Goal: Information Seeking & Learning: Get advice/opinions

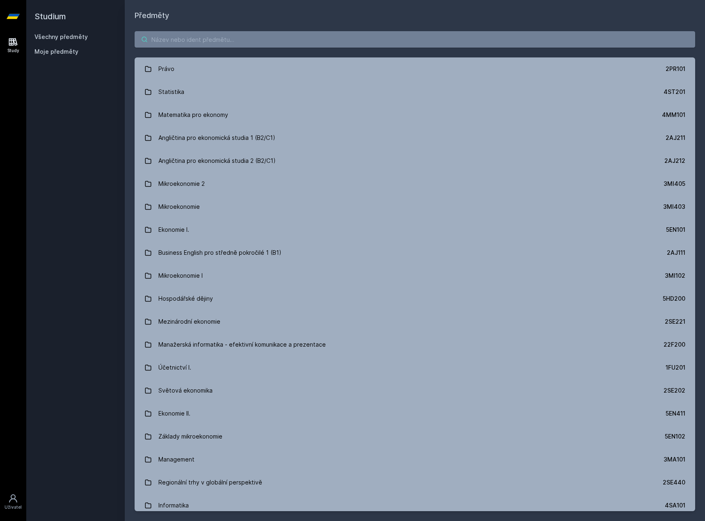
click at [165, 37] on input "search" at bounding box center [415, 39] width 561 height 16
paste input "3SG201"
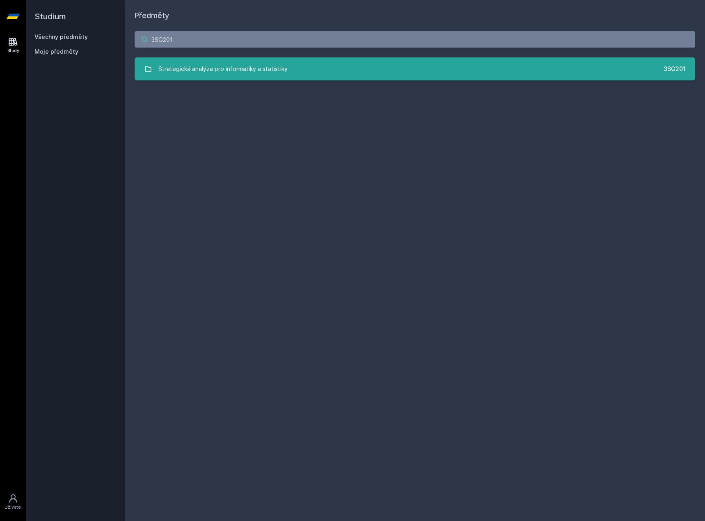
type input "3SG201"
click at [206, 70] on div "Strategická analýza pro informatiky a statistiky" at bounding box center [222, 69] width 129 height 16
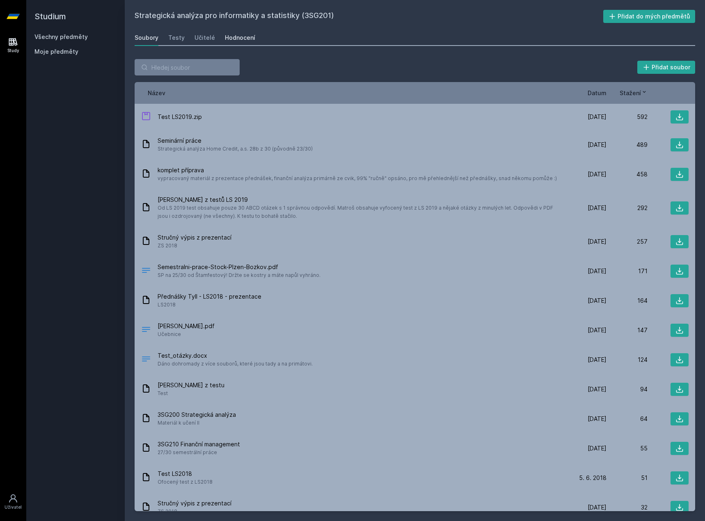
click at [231, 40] on div "Hodnocení" at bounding box center [240, 38] width 30 height 8
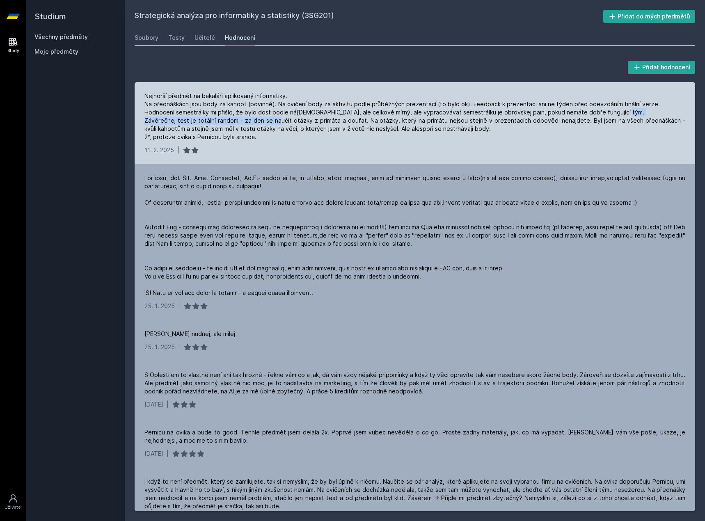
drag, startPoint x: 309, startPoint y: 121, endPoint x: 171, endPoint y: 124, distance: 137.5
click at [172, 124] on div "Nejhorší předmět na bakaláři aplikovaný informatiky. Na přednáškách jsou body z…" at bounding box center [414, 116] width 541 height 49
click at [171, 124] on div "Nejhorší předmět na bakaláři aplikovaný informatiky. Na přednáškách jsou body z…" at bounding box center [414, 116] width 541 height 49
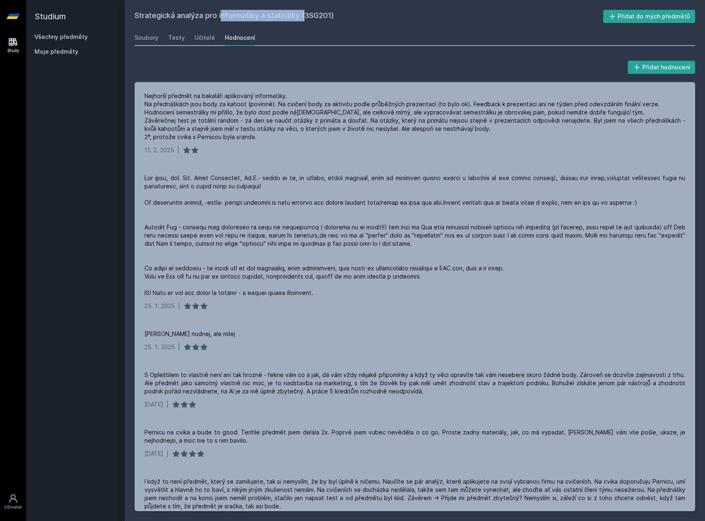
drag, startPoint x: 213, startPoint y: 15, endPoint x: 195, endPoint y: 16, distance: 18.1
click at [197, 16] on div "Strategická analýza pro informatiky a statistiky (3SG201) Přidat do mých předmě…" at bounding box center [415, 260] width 580 height 521
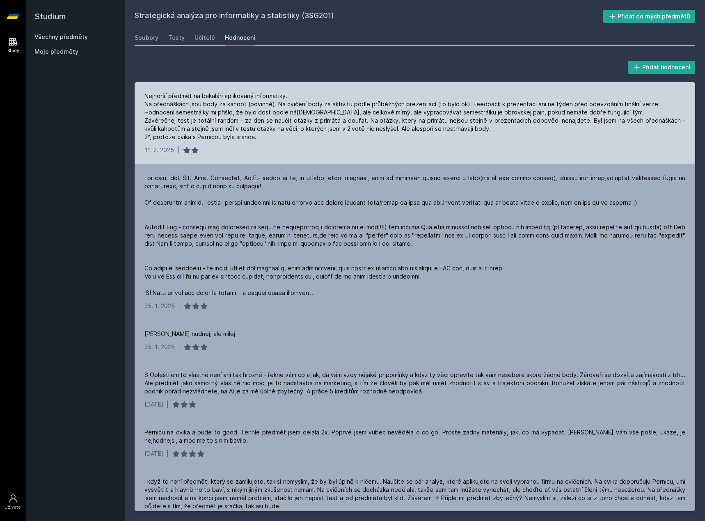
click at [233, 84] on div "Nejhorší předmět na bakaláři aplikovaný informatiky. Na přednáškách jsou body z…" at bounding box center [415, 123] width 561 height 82
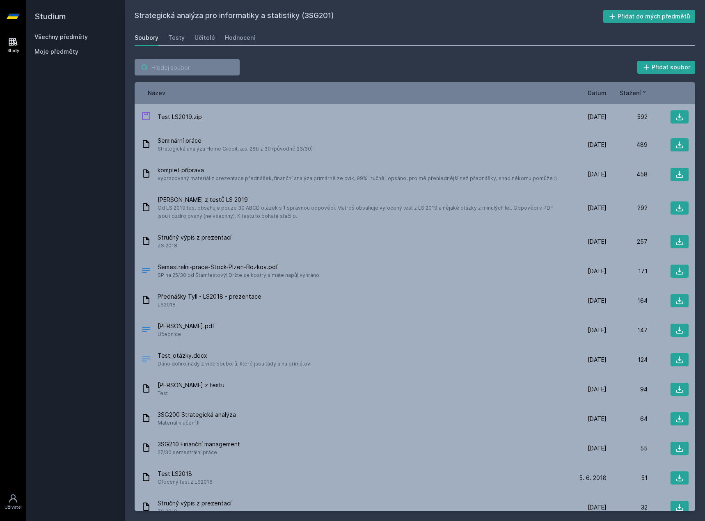
click at [192, 69] on input "search" at bounding box center [187, 67] width 105 height 16
click at [69, 36] on link "Všechny předměty" at bounding box center [60, 36] width 53 height 7
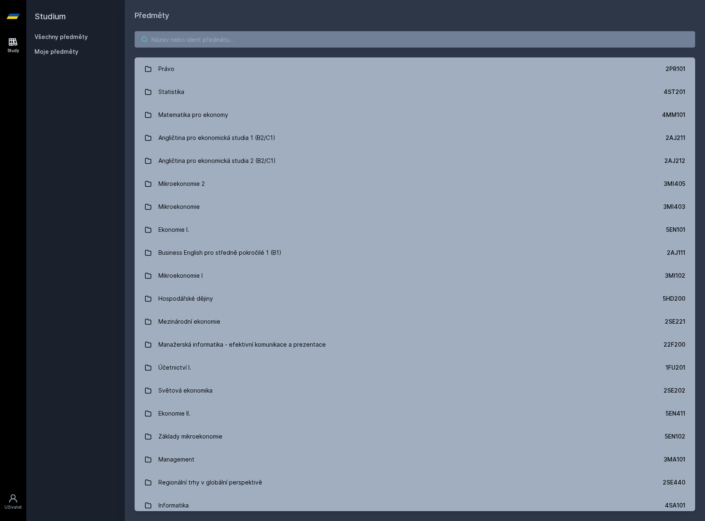
click at [176, 40] on input "search" at bounding box center [415, 39] width 561 height 16
paste input "4EK212"
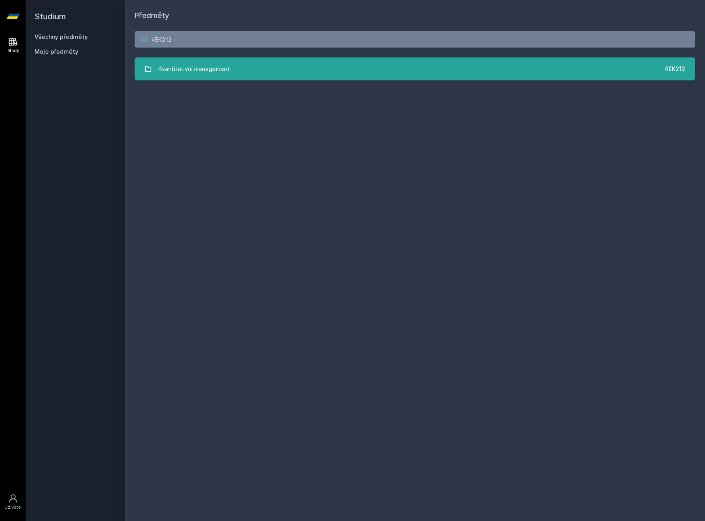
type input "4EK212"
click at [215, 69] on div "Kvantitativní management" at bounding box center [193, 69] width 71 height 16
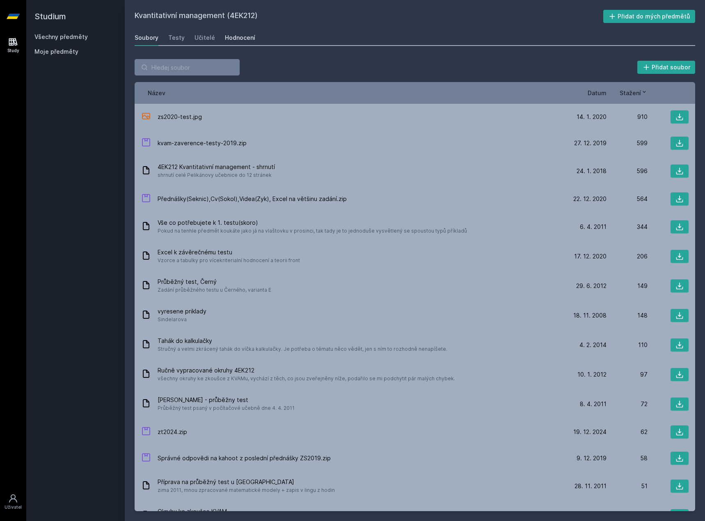
click at [230, 41] on div "Hodnocení" at bounding box center [240, 38] width 30 height 8
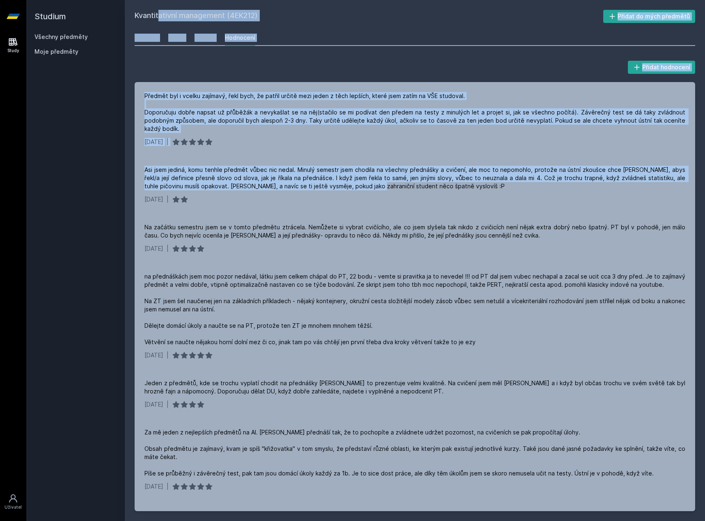
drag, startPoint x: 294, startPoint y: 175, endPoint x: 85, endPoint y: 163, distance: 209.2
click at [86, 165] on div "Studium Všechny předměty Moje předměty Kvantitativní management (4EK212) Přidat…" at bounding box center [365, 260] width 679 height 521
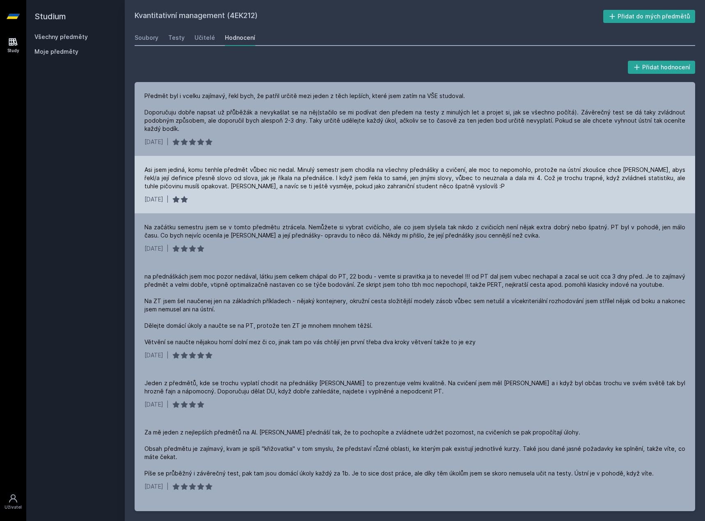
click at [231, 196] on div "[DATE] |" at bounding box center [414, 199] width 541 height 8
drag, startPoint x: 312, startPoint y: 182, endPoint x: 145, endPoint y: 164, distance: 167.6
click at [116, 176] on div "Studium Všechny předměty Moje předměty Kvantitativní management (4EK212) Přidat…" at bounding box center [365, 260] width 679 height 521
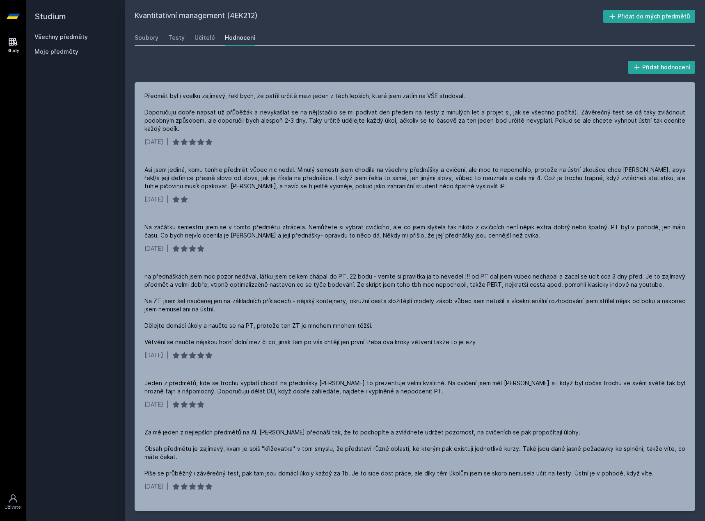
drag, startPoint x: 269, startPoint y: 222, endPoint x: 248, endPoint y: 13, distance: 210.4
click at [269, 220] on div "Na začátku semestru jsem se v tomto předmětu ztrácela. Nemůžete si vybrat cvičí…" at bounding box center [415, 237] width 561 height 49
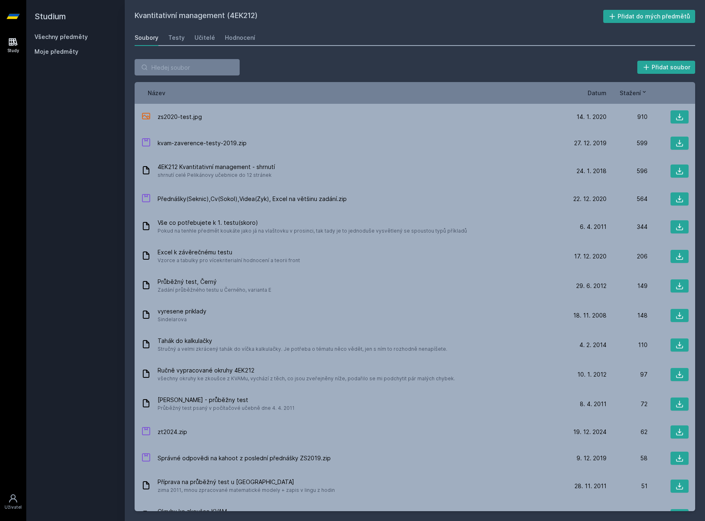
click at [71, 30] on h2 "Studium" at bounding box center [75, 16] width 82 height 33
click at [73, 34] on link "Všechny předměty" at bounding box center [60, 36] width 53 height 7
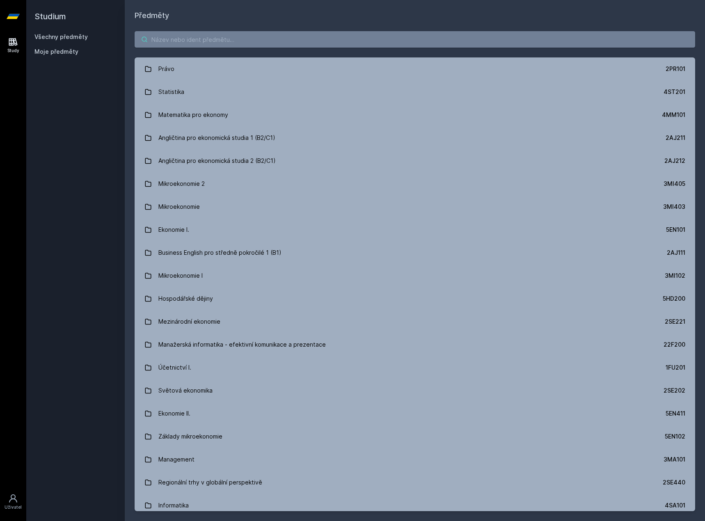
click at [215, 37] on input "search" at bounding box center [415, 39] width 561 height 16
paste input "3SG201"
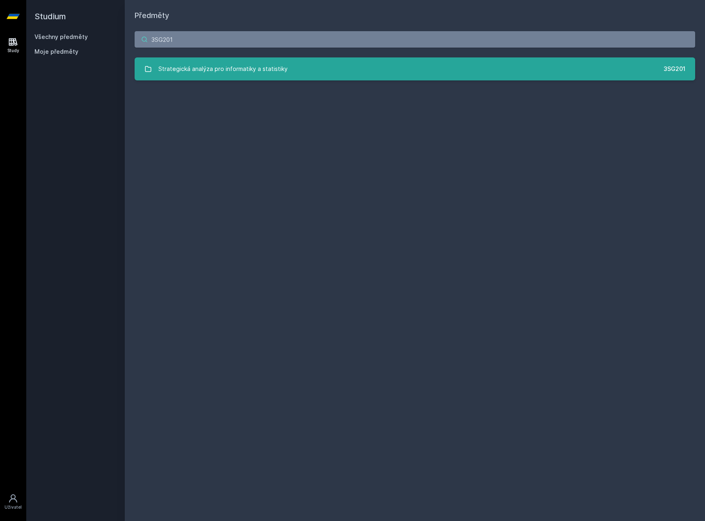
type input "3SG201"
click at [233, 75] on div "Strategická analýza pro informatiky a statistiky" at bounding box center [222, 69] width 129 height 16
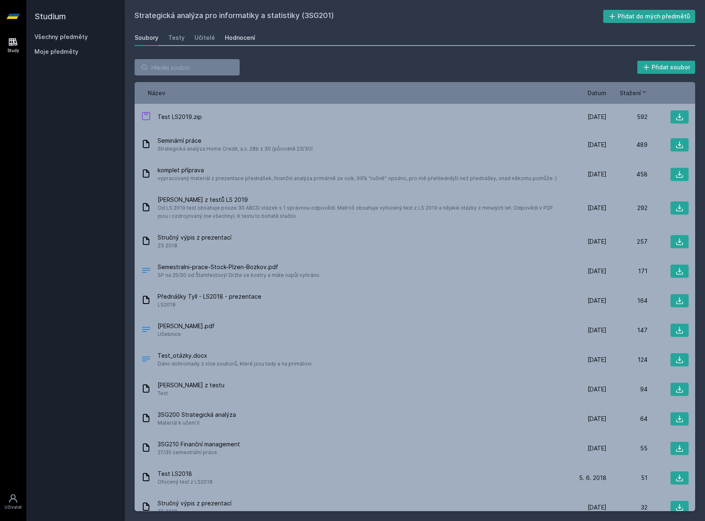
click at [236, 38] on div "Hodnocení" at bounding box center [240, 38] width 30 height 8
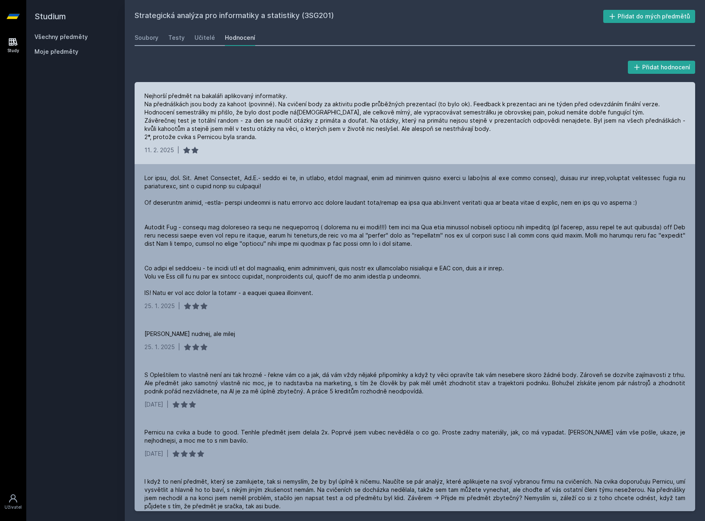
drag, startPoint x: 215, startPoint y: 146, endPoint x: 182, endPoint y: 151, distance: 32.9
click at [182, 151] on div "Nejhorší předmět na bakaláři aplikovaný informatiky. Na přednáškách jsou body z…" at bounding box center [415, 123] width 561 height 82
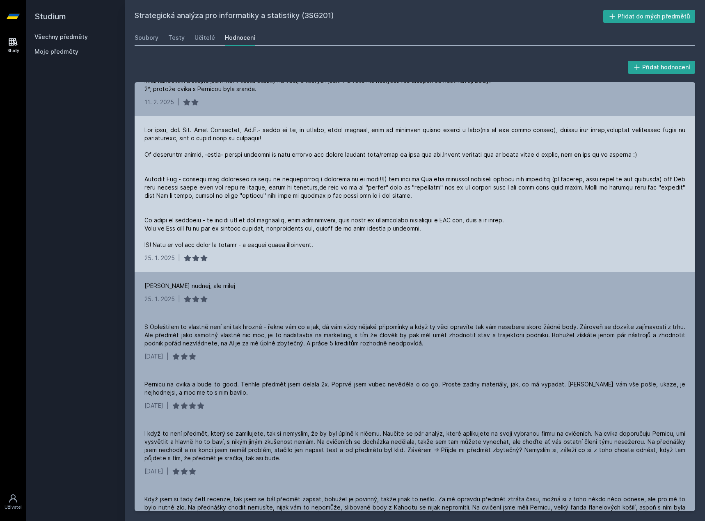
scroll to position [82, 0]
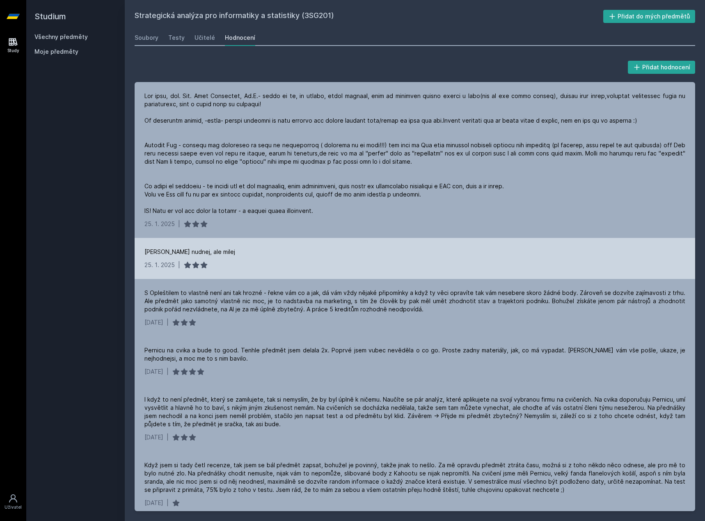
drag, startPoint x: 186, startPoint y: 251, endPoint x: 172, endPoint y: 258, distance: 14.9
click at [178, 254] on div "Nejhorší předmět na bakaláři aplikovaný informatiky. Na přednáškách jsou body z…" at bounding box center [415, 296] width 561 height 429
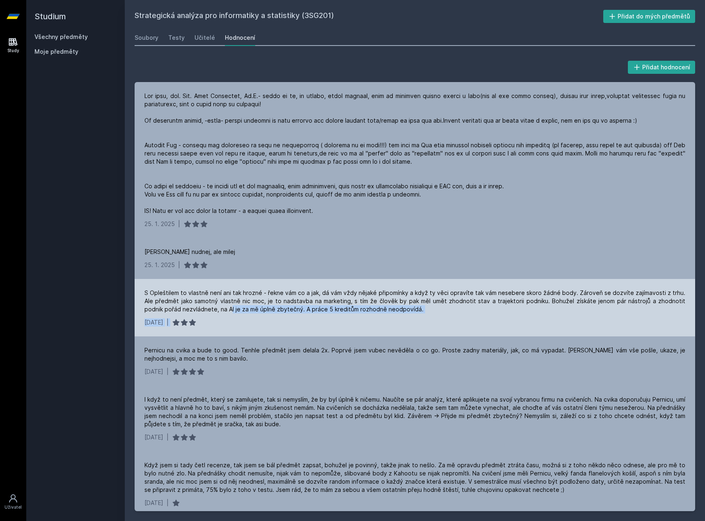
drag, startPoint x: 202, startPoint y: 328, endPoint x: 167, endPoint y: 331, distance: 35.0
click at [181, 333] on div "S Opleštilem to vlastně není ani tak hrozné - řekne vám co a jak, dá vám vždy n…" at bounding box center [415, 307] width 561 height 57
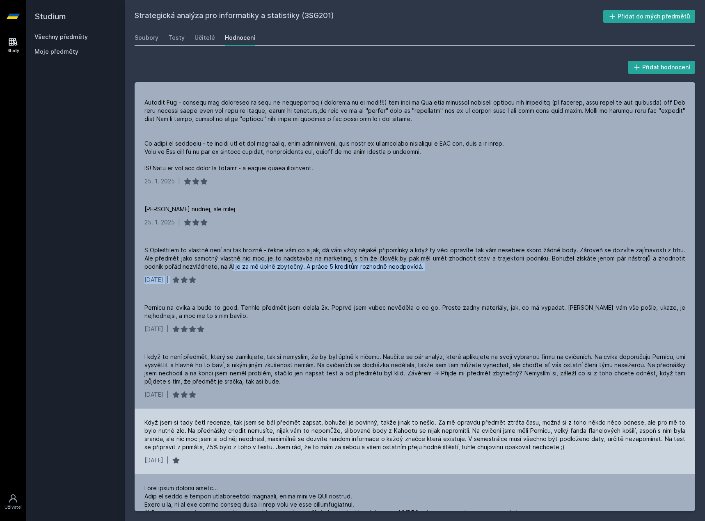
scroll to position [205, 0]
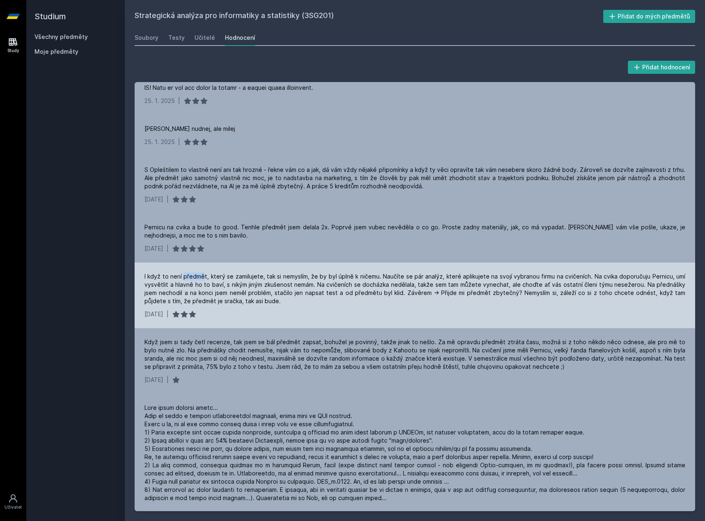
click at [164, 294] on div "I když to není předmět, který se zamilujete, tak si nemyslím, že by byl úplně k…" at bounding box center [414, 289] width 541 height 33
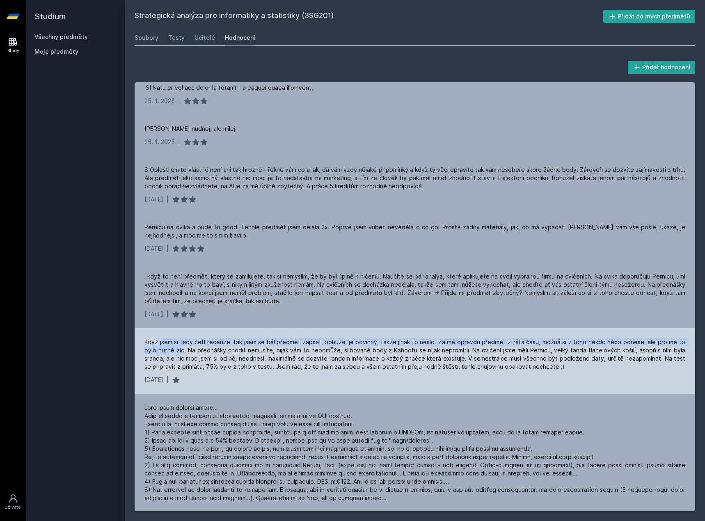
drag, startPoint x: 182, startPoint y: 366, endPoint x: 218, endPoint y: 366, distance: 35.7
click at [192, 369] on div "Když jsem si tady četl recenze, tak jsem se bál předmět zapsat, bohužel je povi…" at bounding box center [414, 354] width 541 height 33
drag, startPoint x: 218, startPoint y: 366, endPoint x: 146, endPoint y: 396, distance: 78.0
click at [198, 369] on div "Když jsem si tady četl recenze, tak jsem se bál předmět zapsat, bohužel je povi…" at bounding box center [414, 354] width 541 height 33
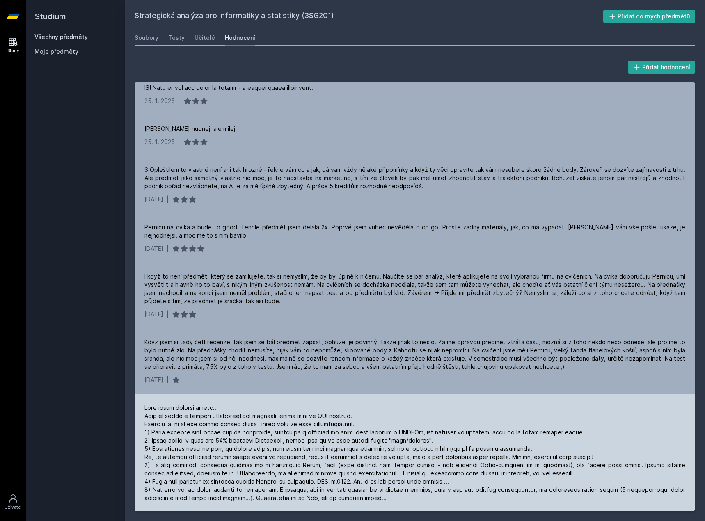
click at [226, 416] on div at bounding box center [414, 482] width 541 height 156
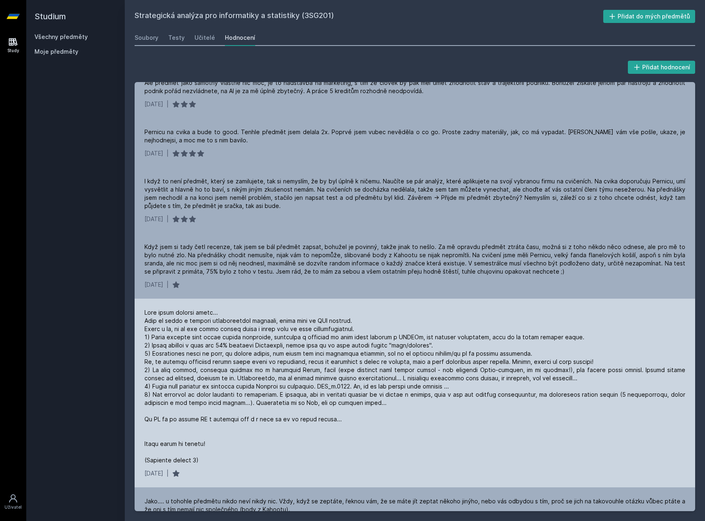
scroll to position [369, 0]
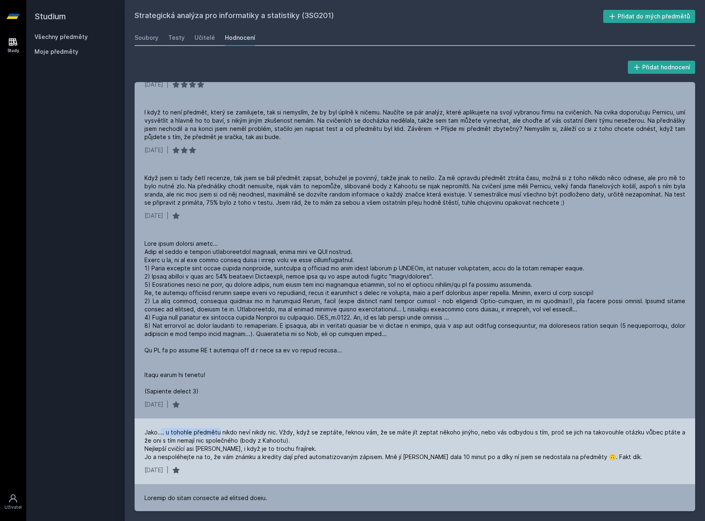
drag, startPoint x: 199, startPoint y: 428, endPoint x: 161, endPoint y: 456, distance: 47.8
click at [154, 439] on div "Jako.... u tohohle předmětu nikdo neví nikdy nic. Vždy, když se zeptáte, řeknou…" at bounding box center [415, 452] width 561 height 66
drag, startPoint x: 201, startPoint y: 476, endPoint x: 171, endPoint y: 490, distance: 32.5
click at [187, 474] on div "[DATE] |" at bounding box center [414, 470] width 541 height 8
drag, startPoint x: 171, startPoint y: 490, endPoint x: 190, endPoint y: 445, distance: 49.1
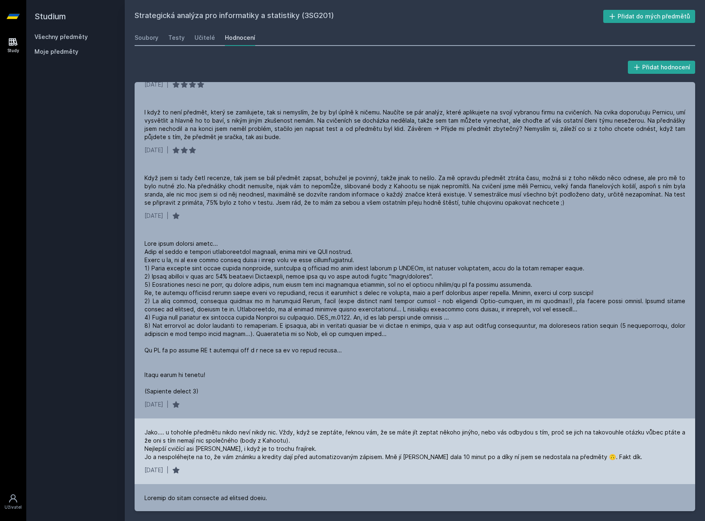
click at [171, 484] on div "Jako.... u tohohle předmětu nikdo neví nikdy nic. Vždy, když se zeptáte, řeknou…" at bounding box center [415, 452] width 561 height 66
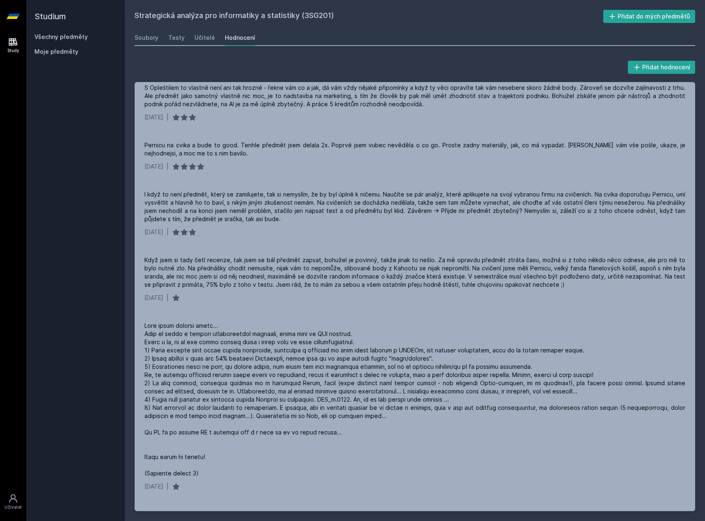
scroll to position [0, 0]
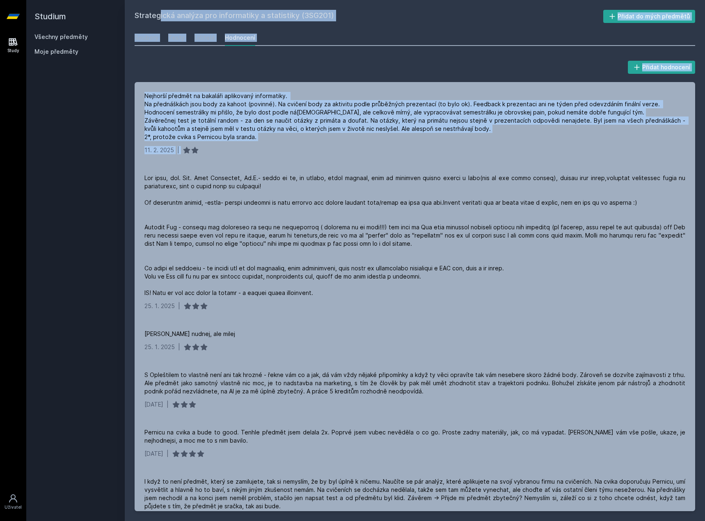
drag, startPoint x: 212, startPoint y: 148, endPoint x: 114, endPoint y: 138, distance: 99.0
click at [114, 138] on div "Studium Všechny předměty Moje předměty Strategická analýza pro informatiky a st…" at bounding box center [365, 260] width 679 height 521
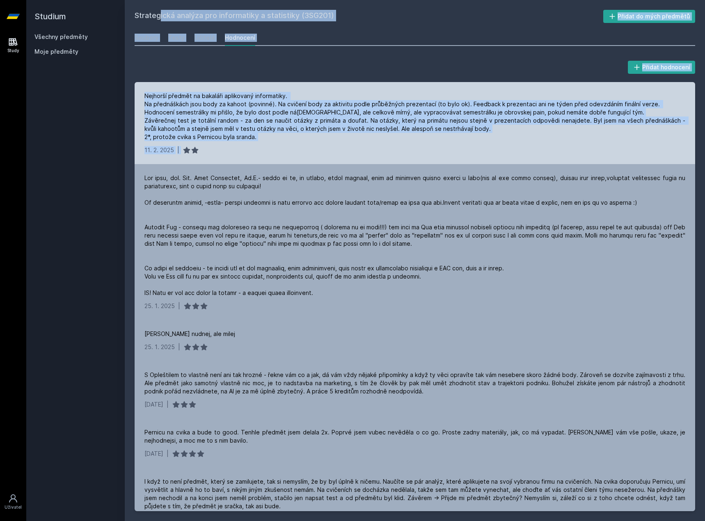
click at [175, 134] on div "Nejhorší předmět na bakaláři aplikovaný informatiky. Na přednáškách jsou body z…" at bounding box center [414, 116] width 541 height 49
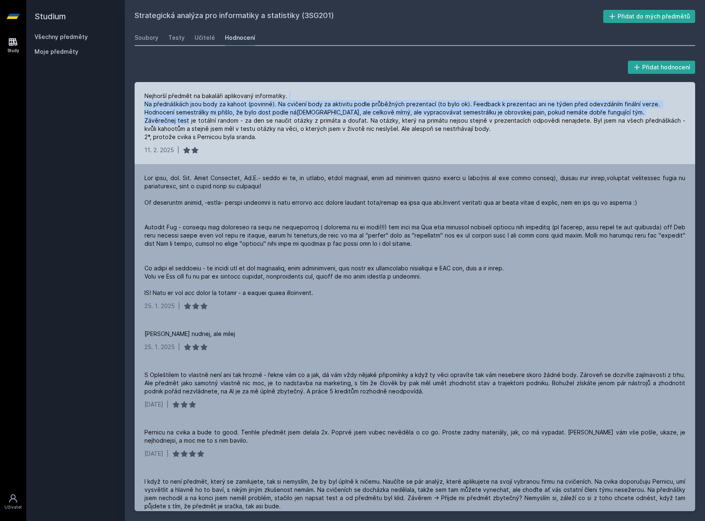
drag, startPoint x: 297, startPoint y: 105, endPoint x: 396, endPoint y: 95, distance: 99.9
click at [396, 95] on div "Nejhorší předmět na bakaláři aplikovaný informatiky. Na přednáškách jsou body z…" at bounding box center [414, 116] width 541 height 49
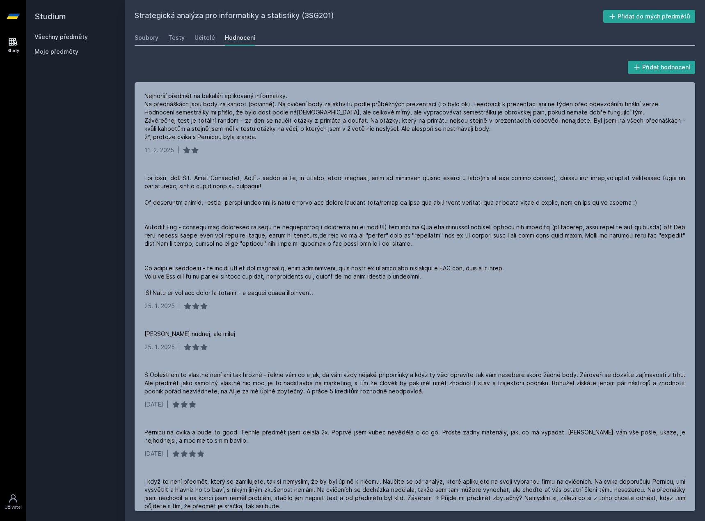
click at [421, 55] on div "Přidat hodnocení Nejhorší předmět na bakaláři aplikovaný informatiky. Na předná…" at bounding box center [415, 285] width 580 height 472
click at [59, 37] on link "Všechny předměty" at bounding box center [60, 36] width 53 height 7
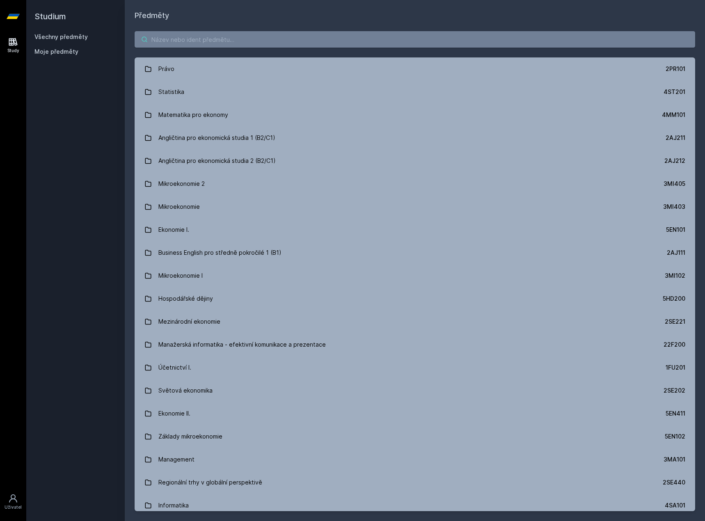
click at [184, 36] on input "search" at bounding box center [415, 39] width 561 height 16
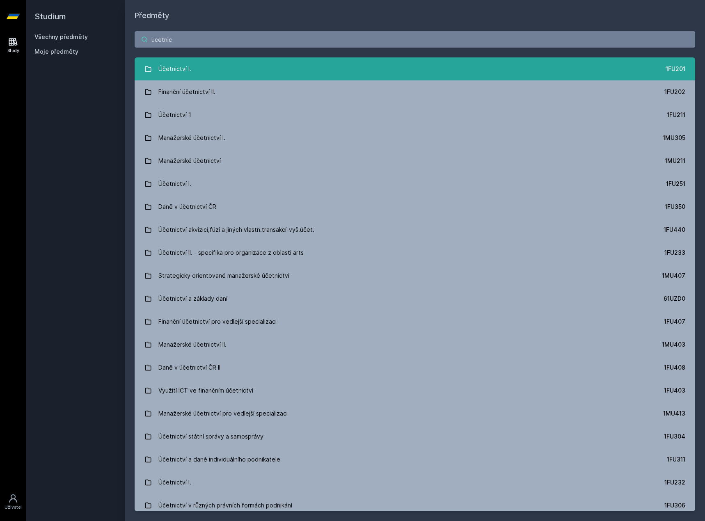
type input "ucetnic"
click at [193, 65] on link "Účetnictví I. 1FU201" at bounding box center [415, 68] width 561 height 23
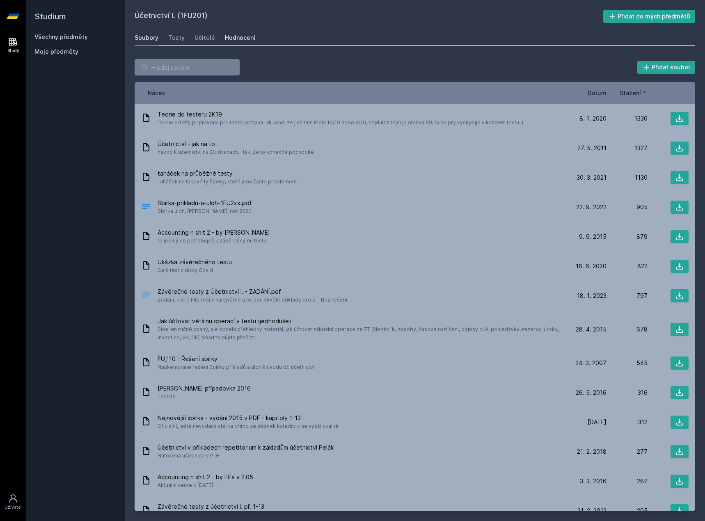
click at [230, 39] on div "Hodnocení" at bounding box center [240, 38] width 30 height 8
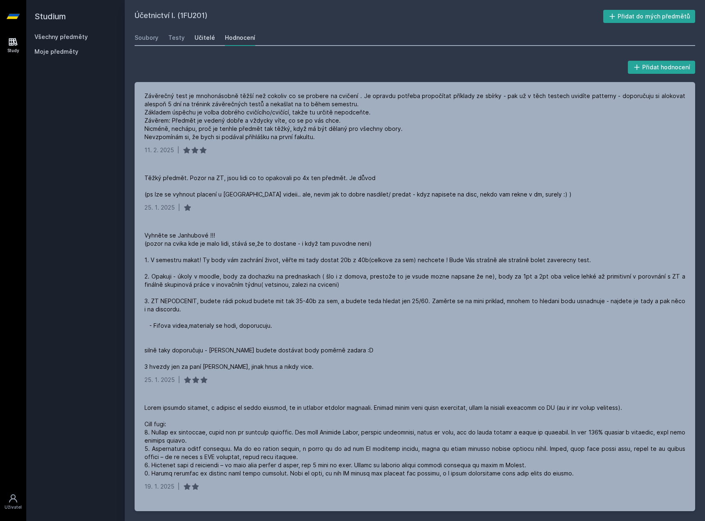
click at [208, 30] on link "Učitelé" at bounding box center [205, 38] width 21 height 16
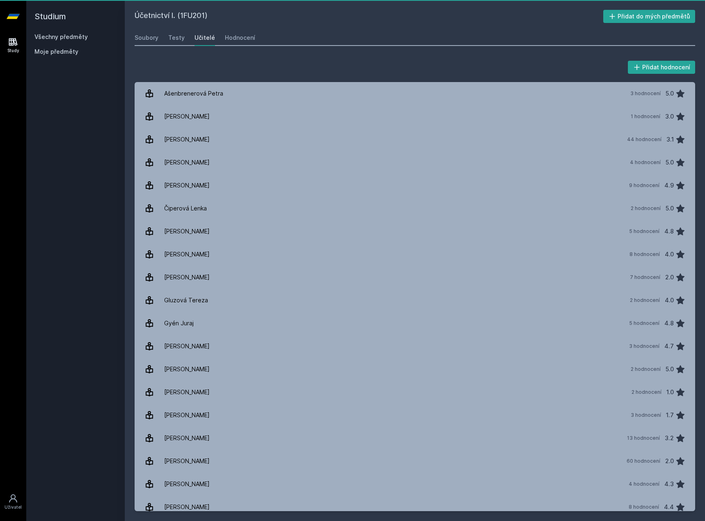
click at [198, 38] on div "Učitelé" at bounding box center [205, 38] width 21 height 8
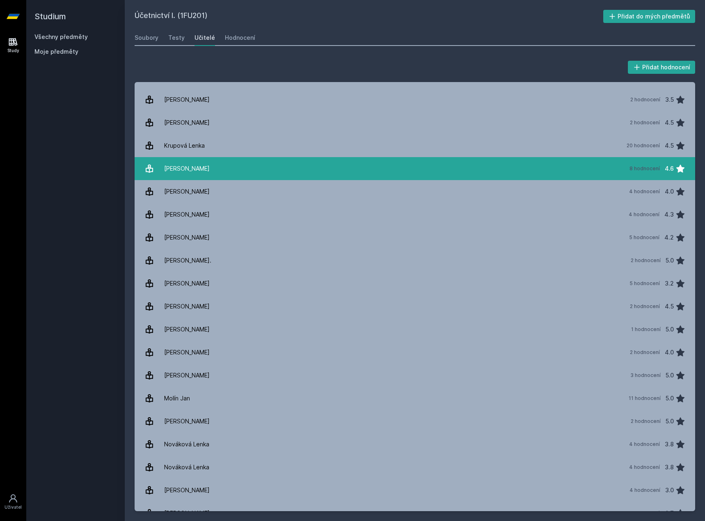
scroll to position [305, 0]
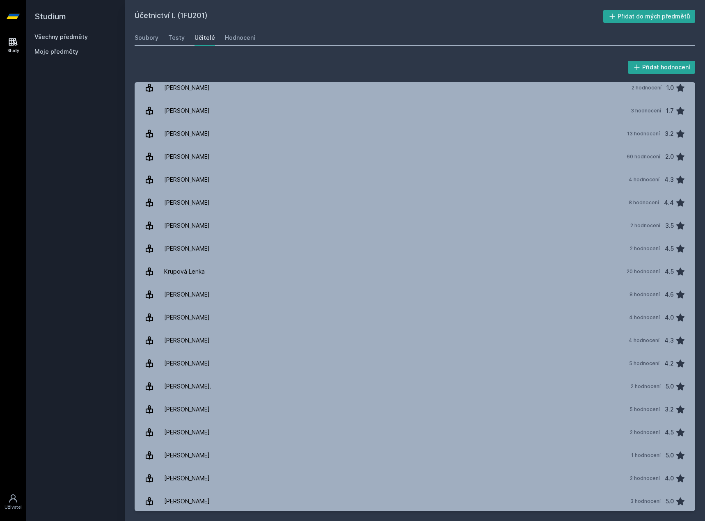
click at [64, 32] on h2 "Studium" at bounding box center [75, 16] width 82 height 33
click at [69, 35] on link "Všechny předměty" at bounding box center [60, 36] width 53 height 7
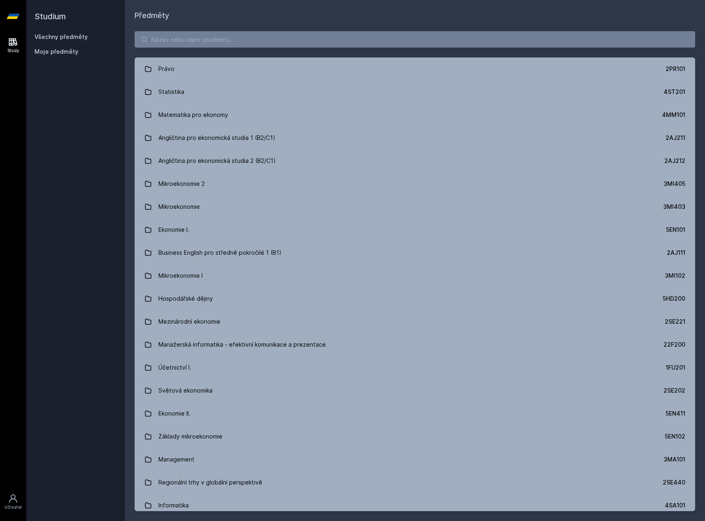
click at [177, 29] on div "Právo 2PR101 Statistika 4ST201 Matematika pro ekonomy 4MM101 Angličtina pro eko…" at bounding box center [415, 271] width 580 height 500
click at [178, 31] on div "Právo 2PR101 Statistika 4ST201 Matematika pro ekonomy 4MM101 Angličtina pro eko…" at bounding box center [415, 271] width 580 height 500
click at [183, 39] on input "search" at bounding box center [415, 39] width 561 height 16
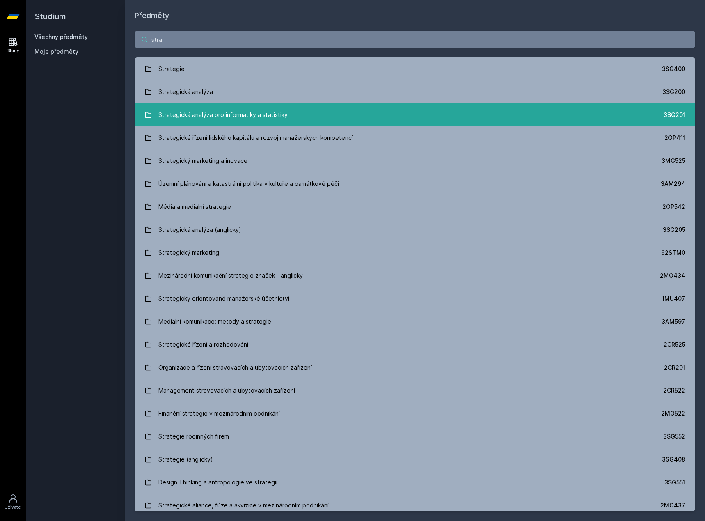
type input "stra"
click at [243, 118] on div "Strategická analýza pro informatiky a statistiky" at bounding box center [222, 115] width 129 height 16
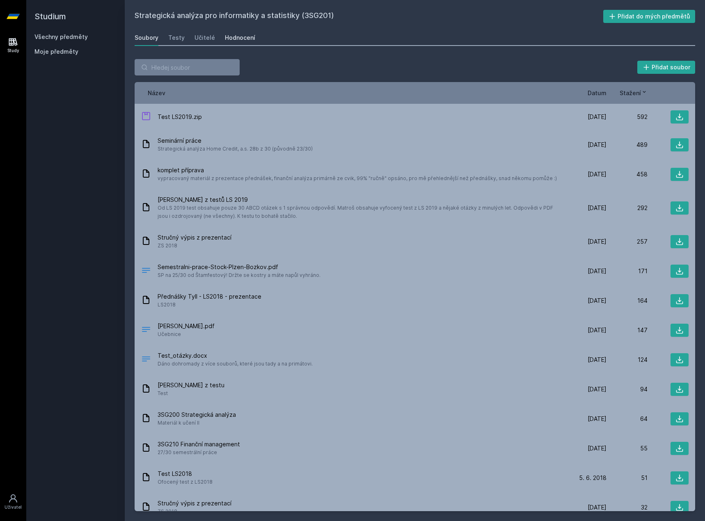
click at [226, 33] on link "Hodnocení" at bounding box center [240, 38] width 30 height 16
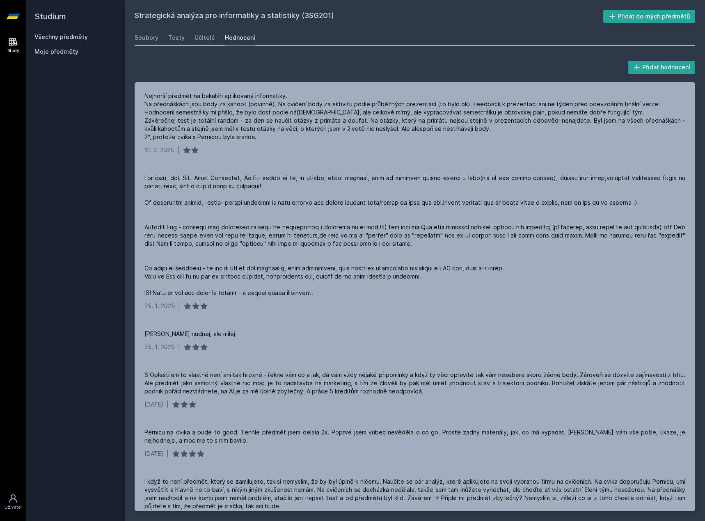
click at [213, 33] on div "Soubory Testy Učitelé Hodnocení" at bounding box center [415, 38] width 561 height 16
click at [204, 36] on div "Učitelé" at bounding box center [205, 38] width 21 height 8
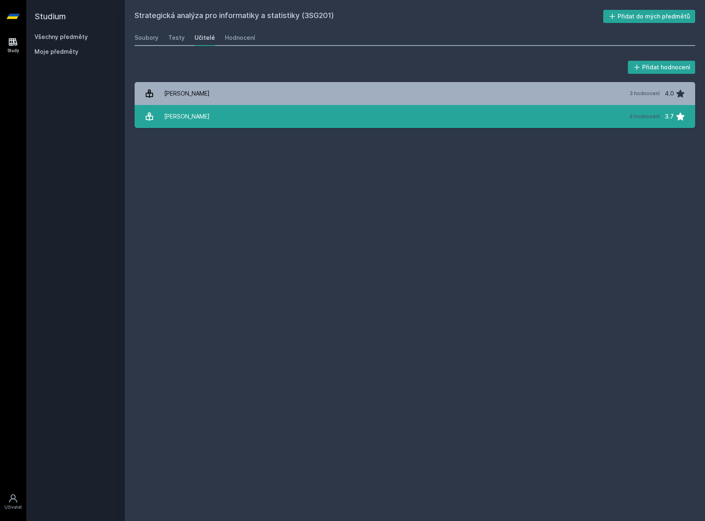
click at [525, 115] on link "[PERSON_NAME] 9 hodnocení 3.7" at bounding box center [415, 116] width 561 height 23
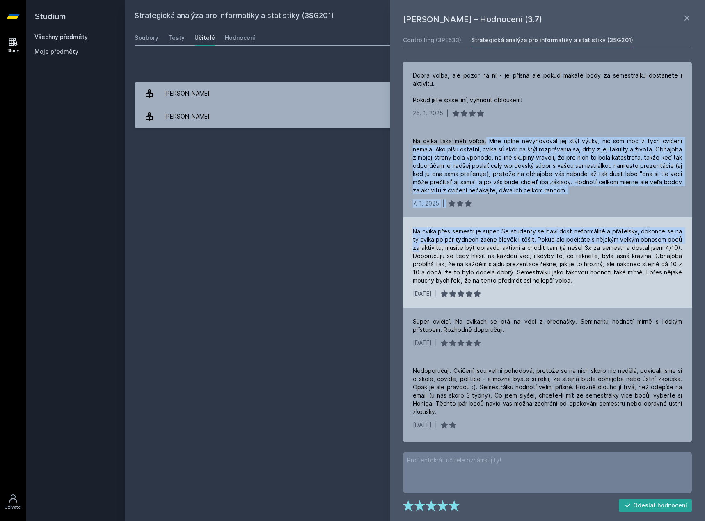
drag, startPoint x: 463, startPoint y: 152, endPoint x: 419, endPoint y: 246, distance: 104.5
click at [419, 246] on div "Dobra volba, ale pozor na ní - je přísná ale pokud makáte body za semestralku d…" at bounding box center [547, 252] width 289 height 381
drag, startPoint x: 435, startPoint y: 228, endPoint x: 442, endPoint y: 219, distance: 11.5
click at [435, 228] on div "Na cvika přes semestr je super. Se studenty se baví dost neformálně a přátelsky…" at bounding box center [547, 255] width 269 height 57
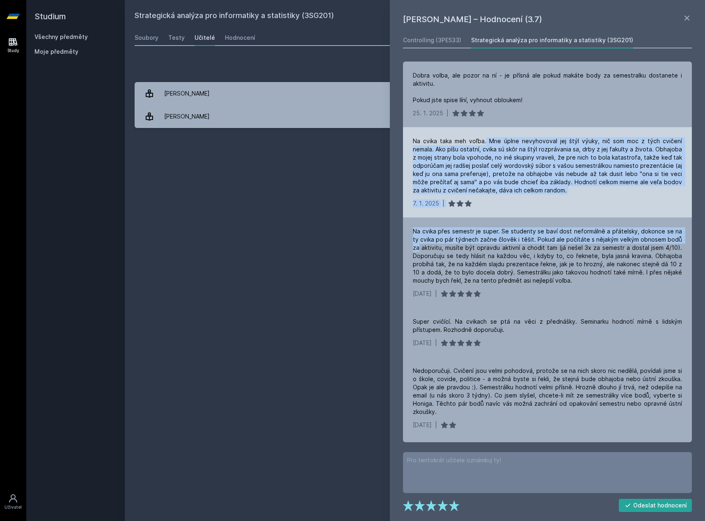
click at [468, 200] on icon at bounding box center [468, 203] width 8 height 8
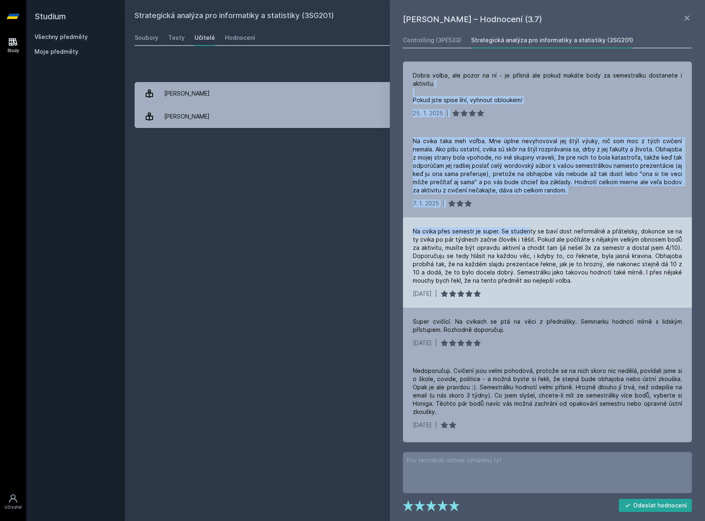
drag, startPoint x: 476, startPoint y: 133, endPoint x: 529, endPoint y: 222, distance: 103.1
click at [529, 222] on div "Dobra volba, ale pozor na ní - je přísná ale pokud makáte body za semestralku d…" at bounding box center [547, 252] width 289 height 381
click at [529, 222] on div "Na cvika přes semestr je super. Se studenty se baví dost neformálně a přátelsky…" at bounding box center [547, 263] width 289 height 90
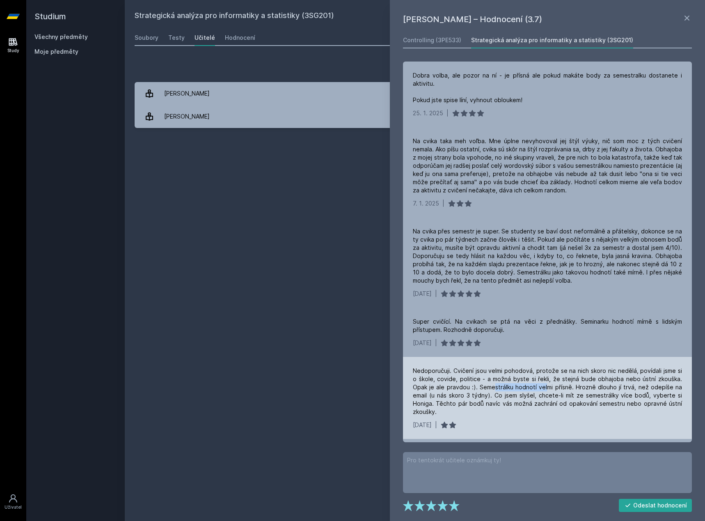
drag, startPoint x: 477, startPoint y: 399, endPoint x: 537, endPoint y: 389, distance: 60.7
click at [543, 385] on div "Nedoporučuji. Cvičení jsou velmi pohodová, protože se na nich skoro nic nedělá,…" at bounding box center [547, 391] width 269 height 49
click at [523, 392] on div "Nedoporučuji. Cvičení jsou velmi pohodová, protože se na nich skoro nic nedělá,…" at bounding box center [547, 391] width 269 height 49
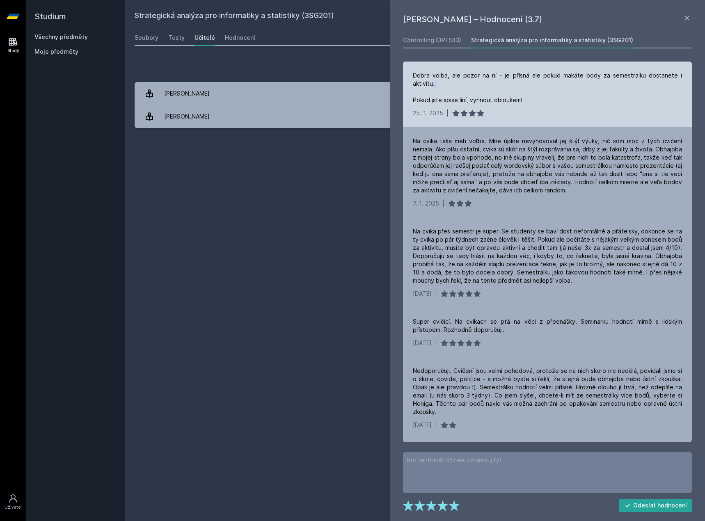
drag, startPoint x: 465, startPoint y: 89, endPoint x: 436, endPoint y: 89, distance: 28.3
click at [436, 89] on div "Dobra volba, ale pozor na ní - je přísná ale pokud makáte body za semestralku d…" at bounding box center [547, 87] width 269 height 33
click at [460, 89] on div "Dobra volba, ale pozor na ní - je přísná ale pokud makáte body za semestralku d…" at bounding box center [547, 87] width 269 height 33
drag, startPoint x: 419, startPoint y: 80, endPoint x: 448, endPoint y: 89, distance: 29.9
click at [441, 88] on div "Dobra volba, ale pozor na ní - je přísná ale pokud makáte body za semestralku d…" at bounding box center [547, 87] width 269 height 33
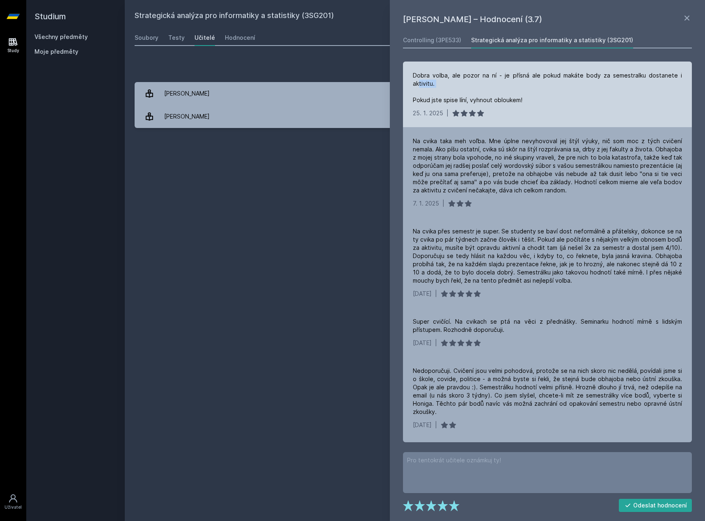
click at [448, 89] on div "Dobra volba, ale pozor na ní - je přísná ale pokud makáte body za semestralku d…" at bounding box center [547, 87] width 269 height 33
drag, startPoint x: 422, startPoint y: 100, endPoint x: 525, endPoint y: 99, distance: 102.2
click at [525, 99] on div "Dobra volba, ale pozor na ní - je přísná ale pokud makáte body za semestralku d…" at bounding box center [547, 87] width 269 height 33
drag, startPoint x: 574, startPoint y: 89, endPoint x: 570, endPoint y: 93, distance: 5.8
click at [573, 91] on div "Dobra volba, ale pozor na ní - je přísná ale pokud makáte body za semestralku d…" at bounding box center [547, 87] width 269 height 33
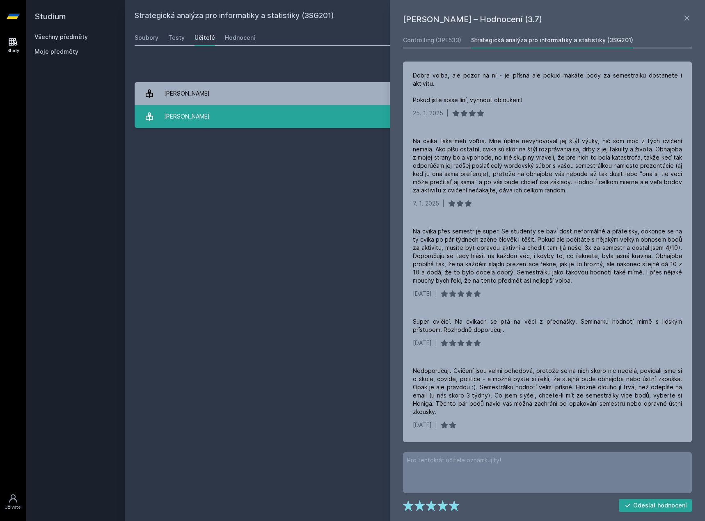
drag, startPoint x: 547, startPoint y: 102, endPoint x: 380, endPoint y: 113, distance: 167.5
click at [380, 113] on div "Přidat hodnocení [PERSON_NAME] – Hodnocení (3.7) Controlling (3PE533) Strategic…" at bounding box center [415, 93] width 561 height 69
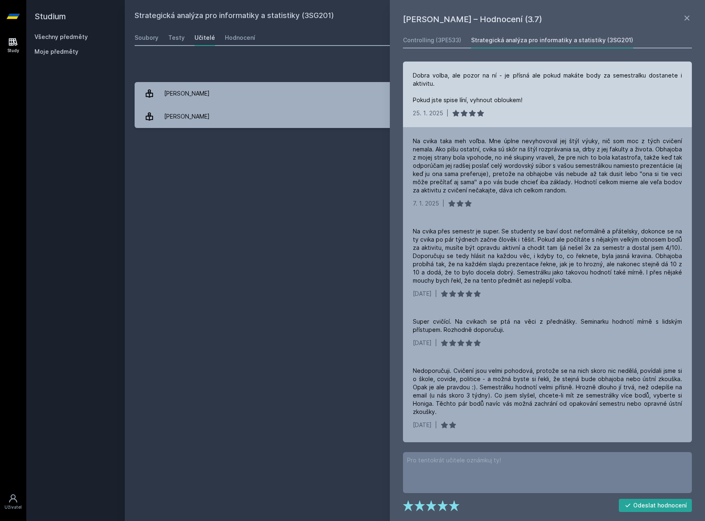
click at [508, 112] on div "[DATE] |" at bounding box center [547, 113] width 269 height 8
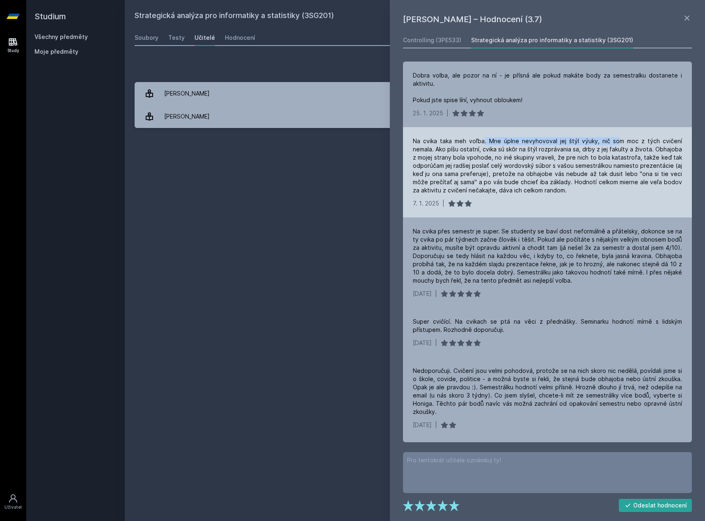
drag, startPoint x: 485, startPoint y: 140, endPoint x: 621, endPoint y: 143, distance: 136.3
click at [621, 143] on div "Na cvika taka meh voľba. Mne úplne nevyhovoval jej štýl výuky, nič som moc z tý…" at bounding box center [547, 165] width 269 height 57
drag, startPoint x: 569, startPoint y: 143, endPoint x: 651, endPoint y: 140, distance: 82.6
click at [651, 140] on div "Na cvika taka meh voľba. Mne úplne nevyhovoval jej štýl výuky, nič som moc z tý…" at bounding box center [547, 165] width 269 height 57
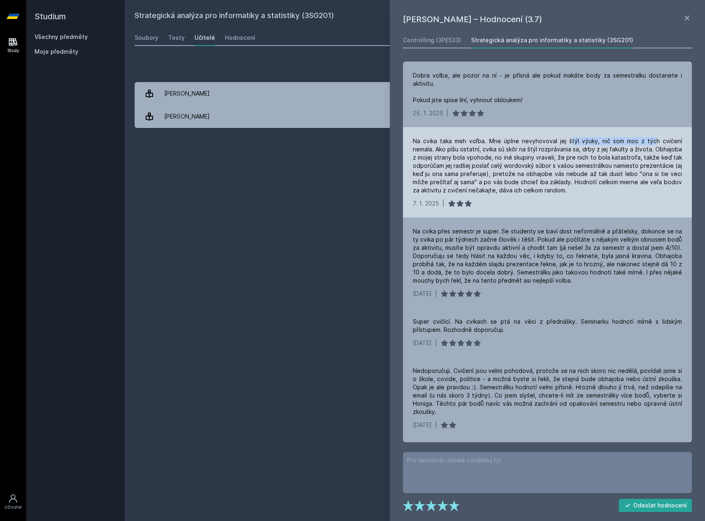
click at [651, 140] on div "Na cvika taka meh voľba. Mne úplne nevyhovoval jej štýl výuky, nič som moc z tý…" at bounding box center [547, 165] width 269 height 57
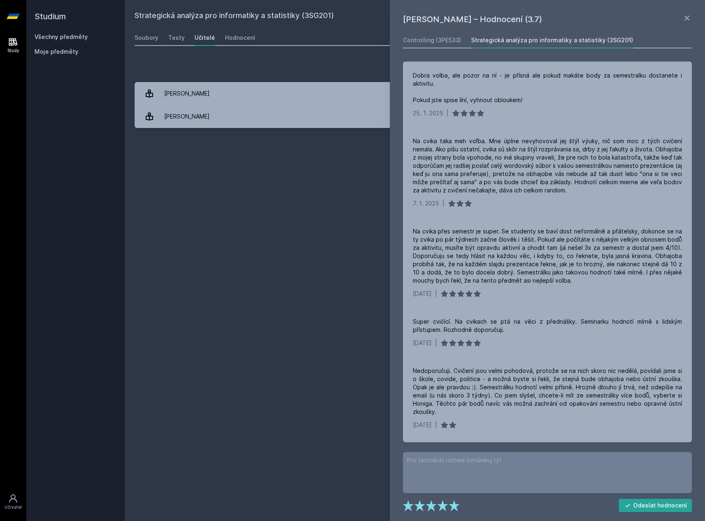
click at [252, 188] on div "Strategická analýza pro informatiky a statistiky (3SG201) Přidat do mých předmě…" at bounding box center [415, 261] width 561 height 502
click at [692, 13] on icon at bounding box center [687, 18] width 10 height 10
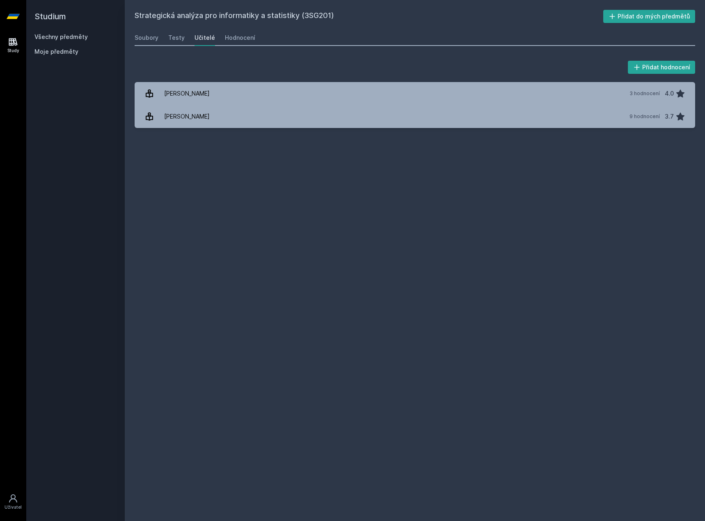
click at [78, 36] on link "Všechny předměty" at bounding box center [60, 36] width 53 height 7
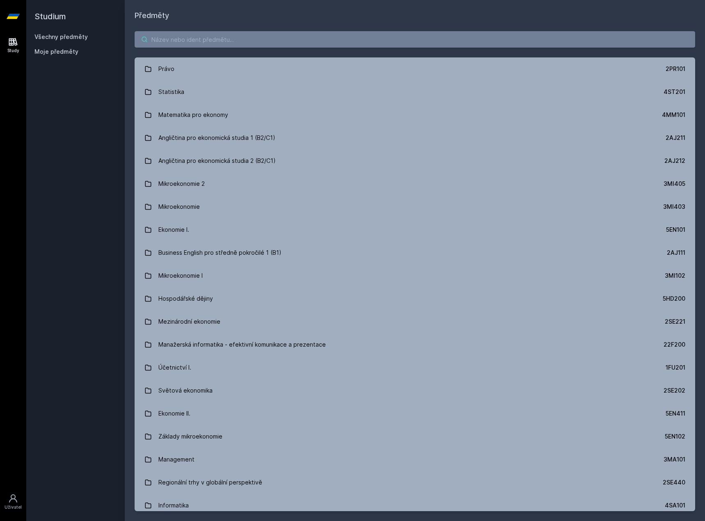
click at [192, 39] on input "search" at bounding box center [415, 39] width 561 height 16
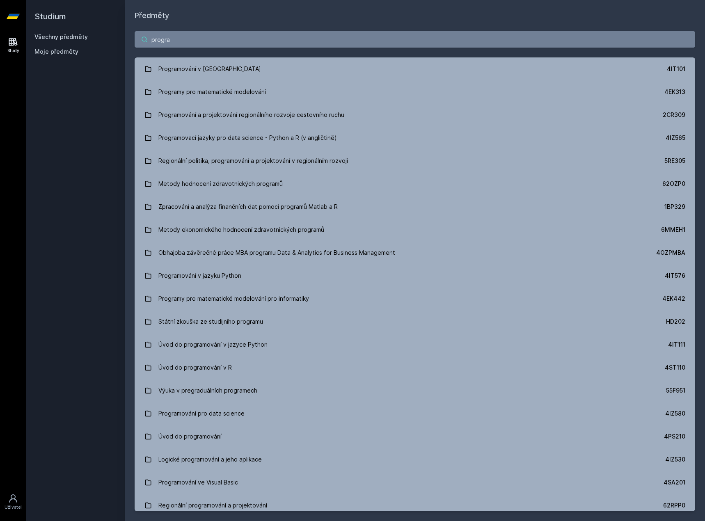
type input "progra"
click at [180, 67] on div "Programování v [GEOGRAPHIC_DATA]" at bounding box center [209, 69] width 103 height 16
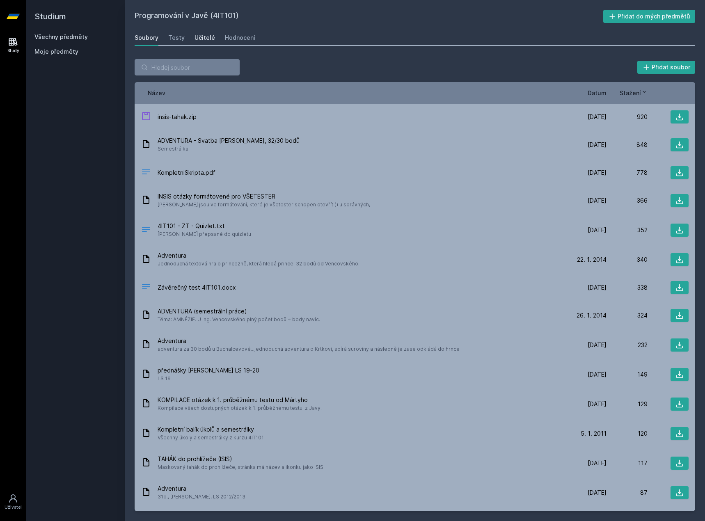
click at [206, 40] on div "Učitelé" at bounding box center [205, 38] width 21 height 8
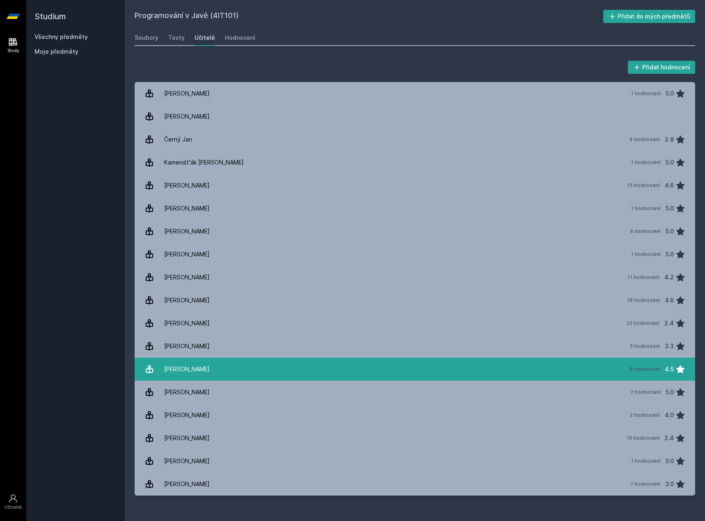
click at [247, 365] on link "[PERSON_NAME][DATE] hodnocení 4.5" at bounding box center [415, 369] width 561 height 23
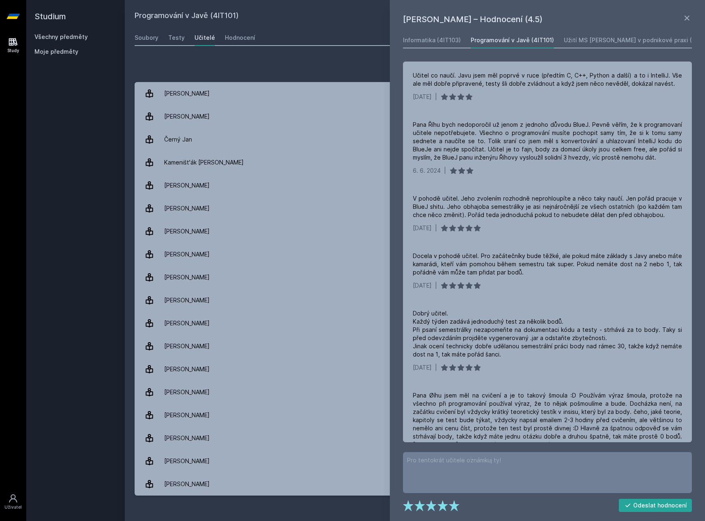
drag, startPoint x: 62, startPoint y: 33, endPoint x: 67, endPoint y: 33, distance: 5.7
click at [62, 33] on div "Všechny předměty" at bounding box center [75, 37] width 82 height 8
click at [74, 41] on div "Všechny předměty Moje předměty" at bounding box center [75, 46] width 82 height 26
click at [73, 38] on div "Všechny předměty Moje předměty" at bounding box center [75, 46] width 82 height 26
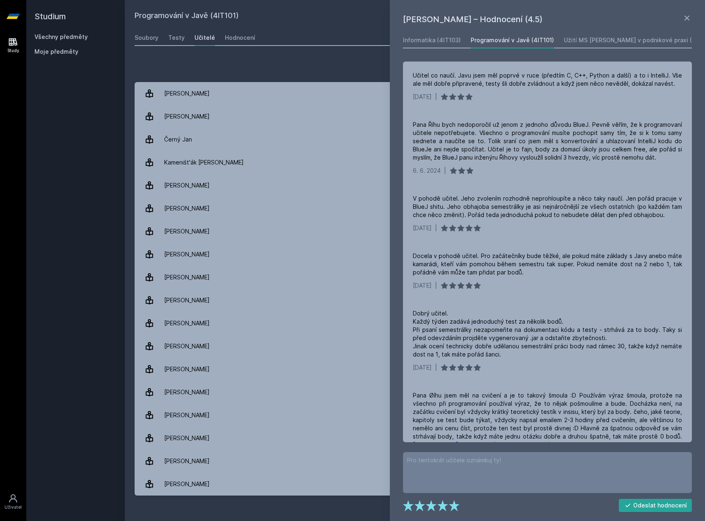
click at [73, 38] on link "Všechny předměty" at bounding box center [60, 36] width 53 height 7
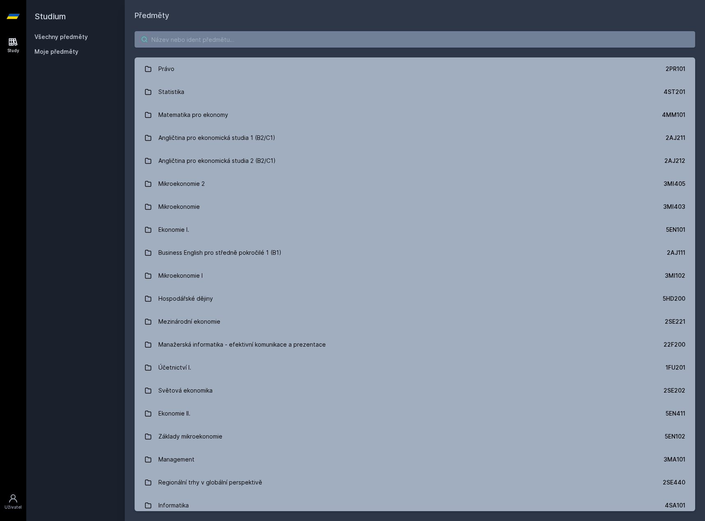
click at [155, 32] on input "search" at bounding box center [415, 39] width 561 height 16
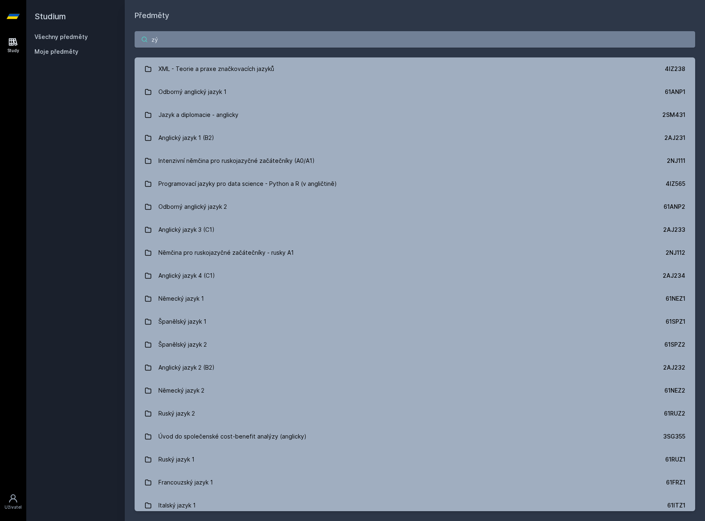
type input "z"
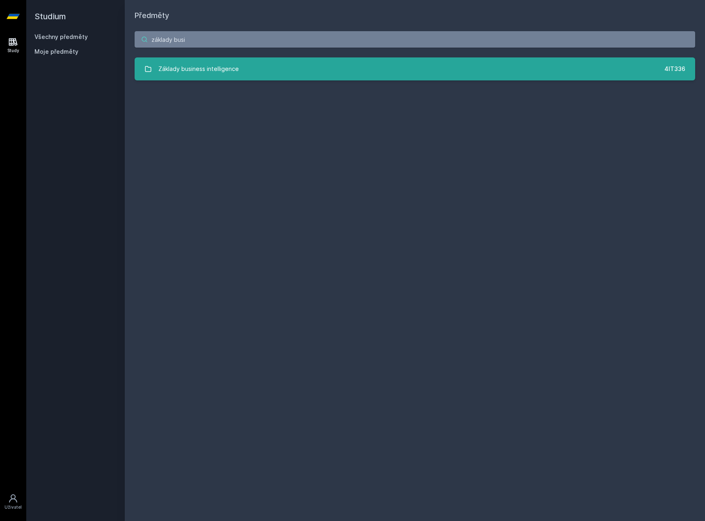
type input "základy busi"
click at [169, 61] on div "Základy business intelligence" at bounding box center [198, 69] width 80 height 16
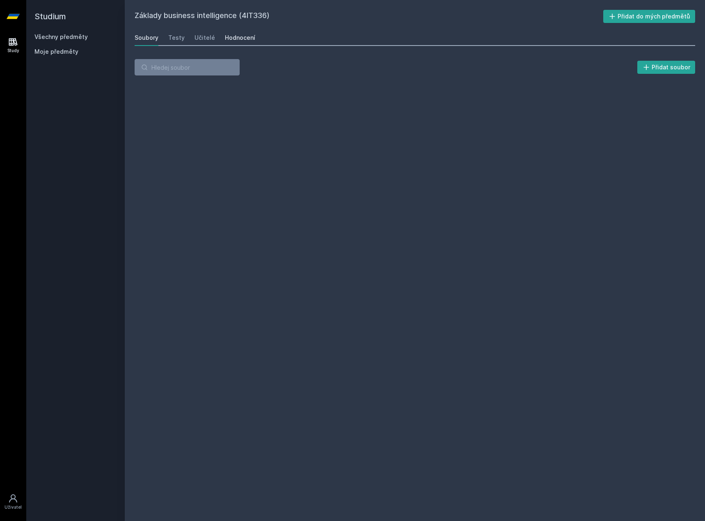
click at [234, 36] on div "Hodnocení" at bounding box center [240, 38] width 30 height 8
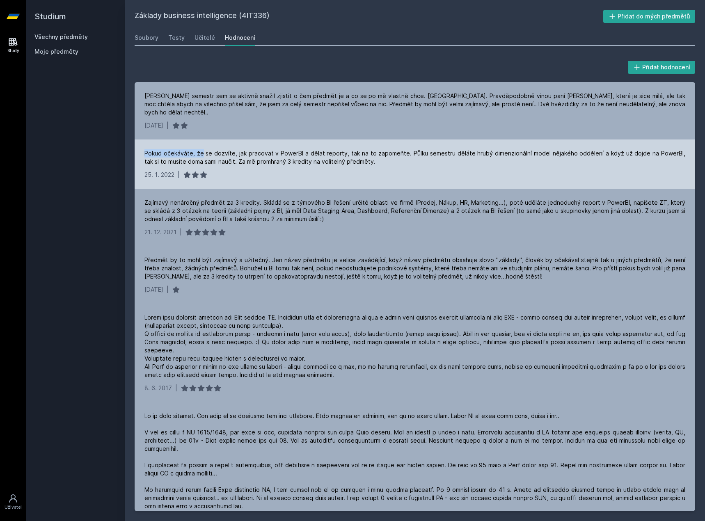
click at [202, 133] on div "[PERSON_NAME] semestr sem se aktivně snažil zjistit o čem předmět je a co se po…" at bounding box center [415, 296] width 561 height 429
click at [202, 140] on div "Pokud očekáváte, že se dozvíte, jak pracovat v PowerBI a dělat reporty, tak na …" at bounding box center [415, 164] width 561 height 49
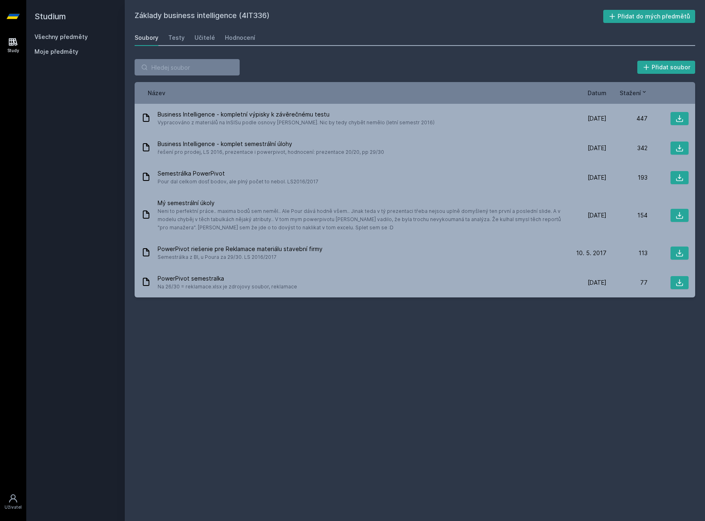
click at [62, 41] on div "Všechny předměty" at bounding box center [75, 37] width 82 height 8
click at [66, 34] on link "Všechny předměty" at bounding box center [60, 36] width 53 height 7
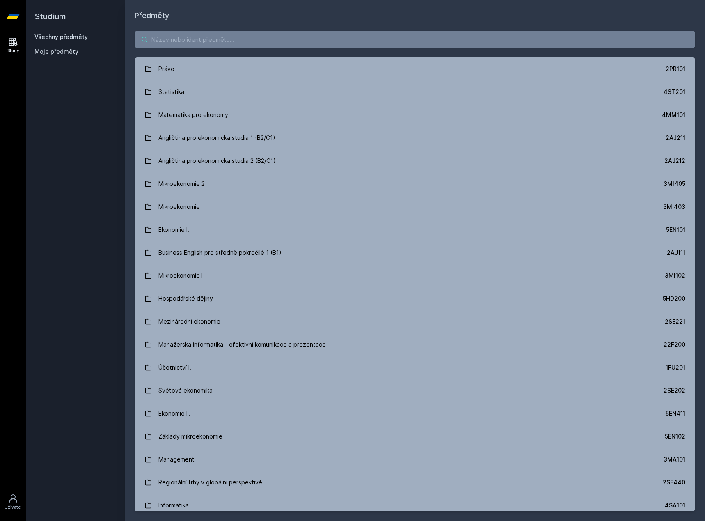
click at [189, 40] on input "search" at bounding box center [415, 39] width 561 height 16
